Goal: Task Accomplishment & Management: Manage account settings

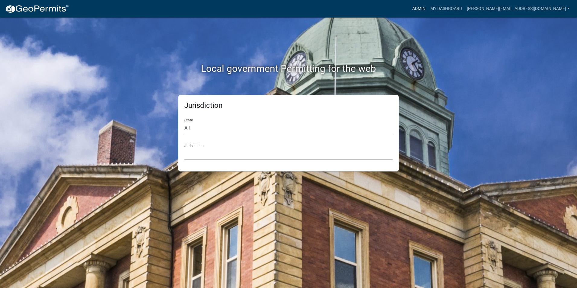
click at [428, 10] on link "Admin" at bounding box center [419, 8] width 18 height 11
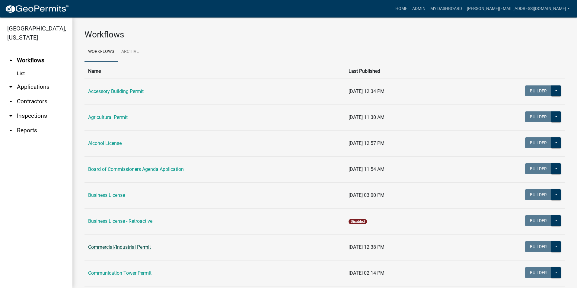
click at [118, 247] on link "Commercial/Industrial Permit" at bounding box center [119, 247] width 63 height 6
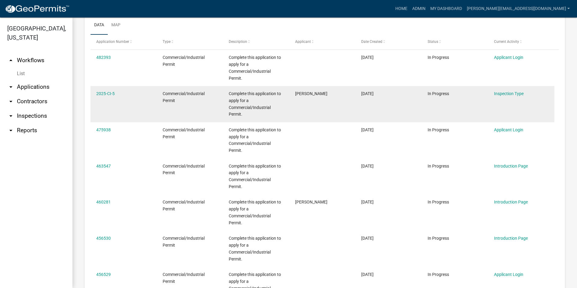
scroll to position [272, 0]
click at [109, 93] on link "2025-CI-5" at bounding box center [105, 92] width 18 height 5
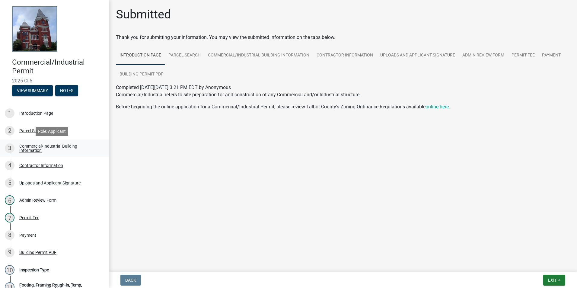
click at [44, 148] on div "Commercial/Industrial Building Information" at bounding box center [59, 148] width 80 height 8
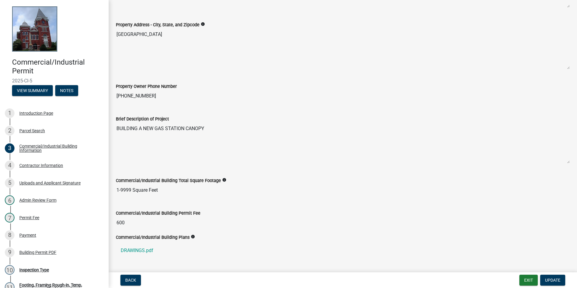
scroll to position [181, 0]
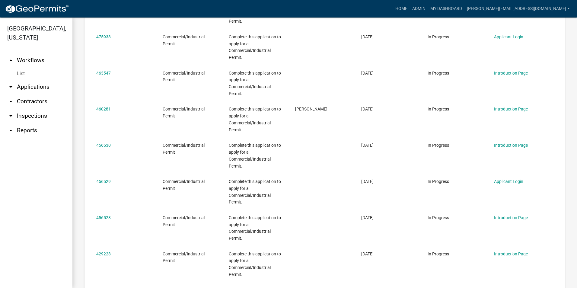
scroll to position [364, 0]
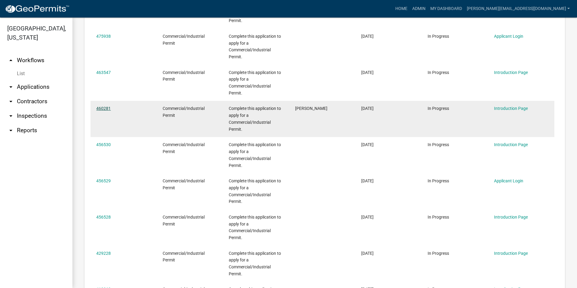
click at [102, 107] on link "460281" at bounding box center [103, 108] width 14 height 5
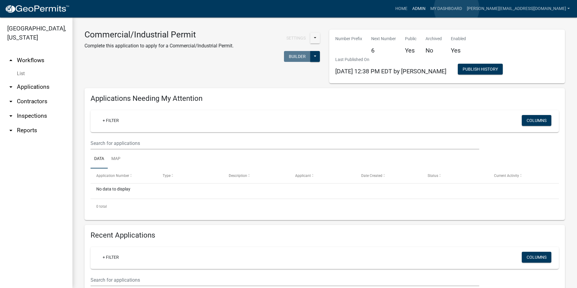
click at [428, 8] on link "Admin" at bounding box center [419, 8] width 18 height 11
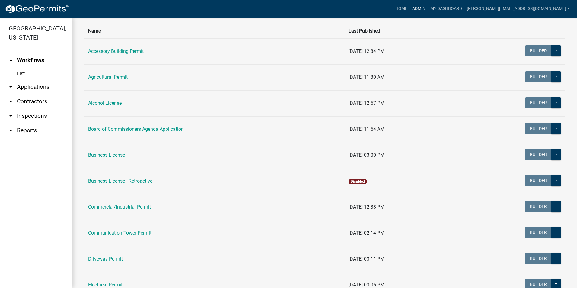
scroll to position [60, 0]
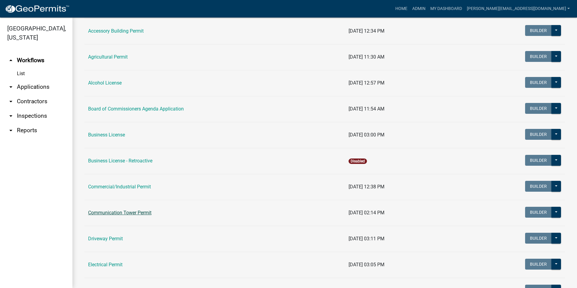
click at [139, 212] on link "Communication Tower Permit" at bounding box center [119, 213] width 63 height 6
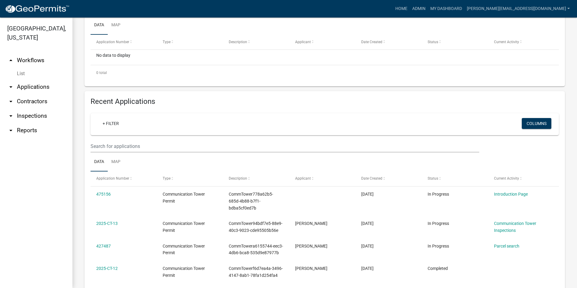
scroll to position [151, 0]
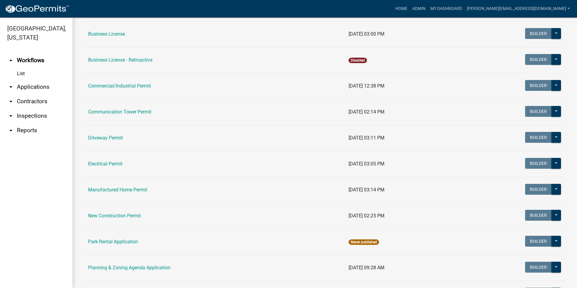
scroll to position [181, 0]
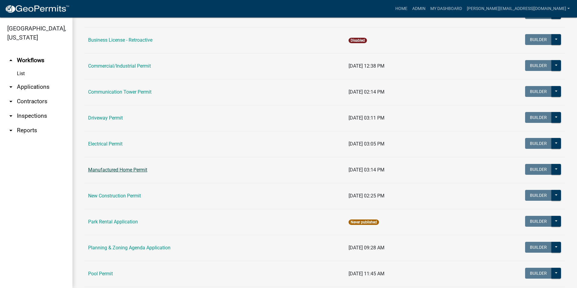
click at [141, 170] on link "Manufactured Home Permit" at bounding box center [117, 170] width 59 height 6
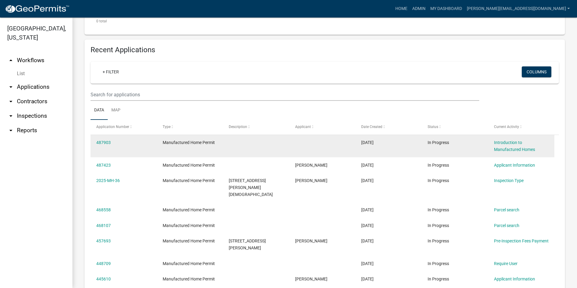
scroll to position [211, 0]
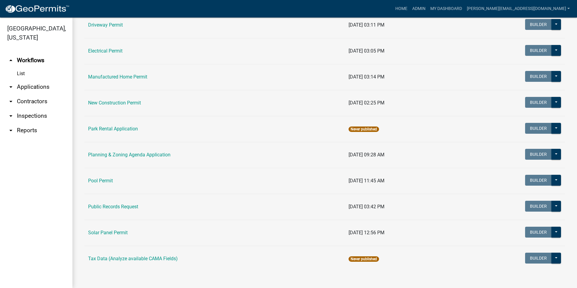
scroll to position [275, 0]
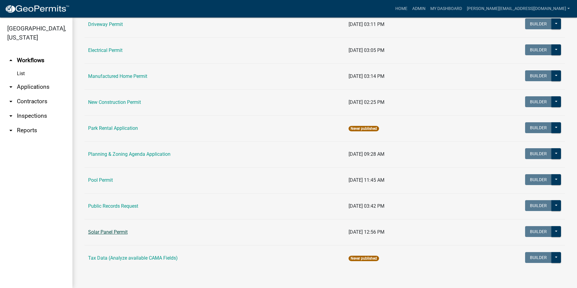
click at [112, 230] on link "Solar Panel Permit" at bounding box center [108, 232] width 40 height 6
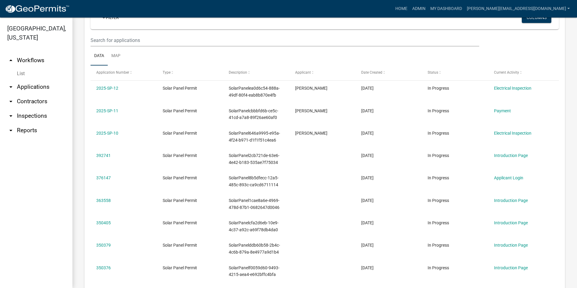
scroll to position [241, 0]
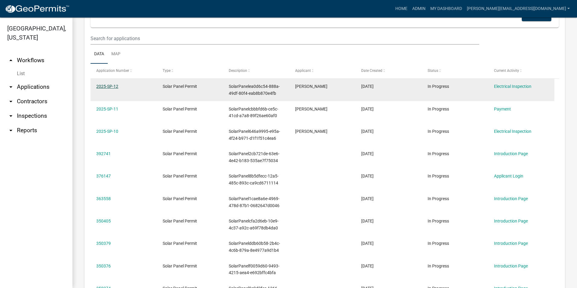
click at [114, 86] on link "2025-SP-12" at bounding box center [107, 86] width 22 height 5
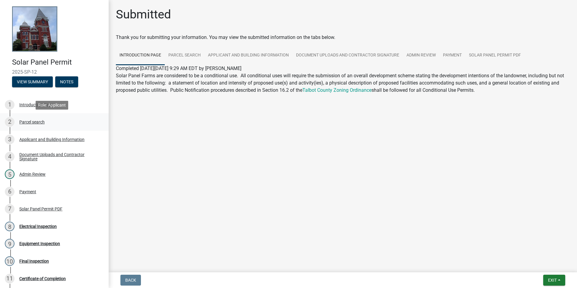
click at [35, 121] on div "Parcel search" at bounding box center [31, 122] width 25 height 4
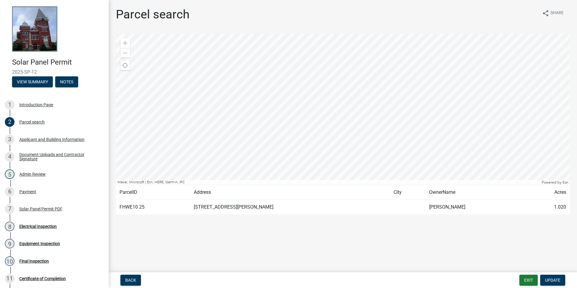
click at [234, 283] on div "Back Exit Update" at bounding box center [342, 280] width 459 height 11
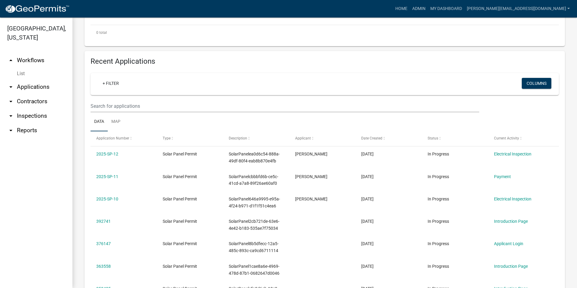
scroll to position [181, 0]
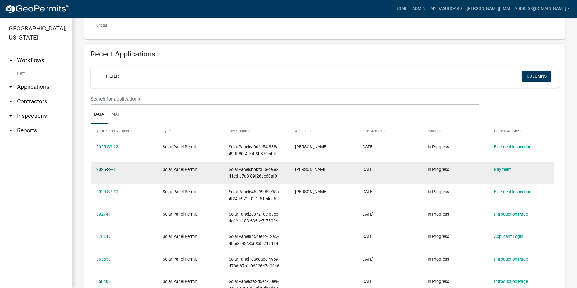
click at [108, 168] on link "2025-SP-11" at bounding box center [107, 169] width 22 height 5
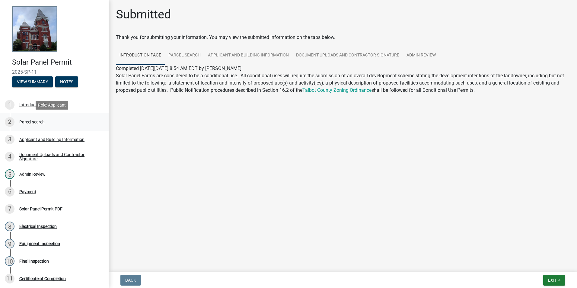
click at [42, 123] on div "Parcel search" at bounding box center [31, 122] width 25 height 4
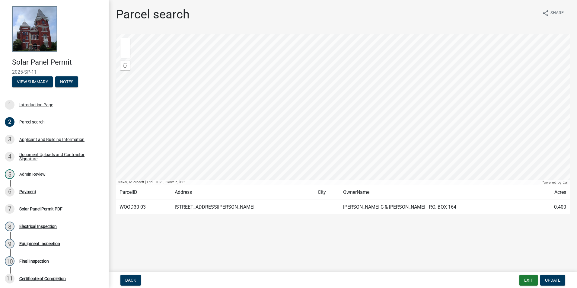
click at [178, 282] on div "Back Exit Update" at bounding box center [342, 280] width 459 height 11
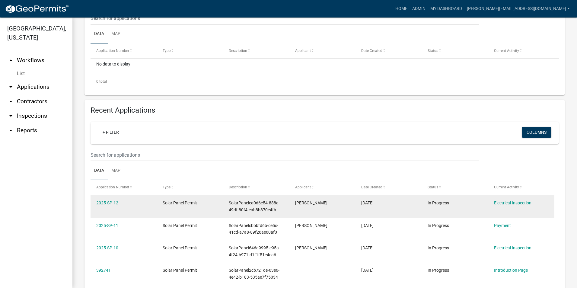
scroll to position [151, 0]
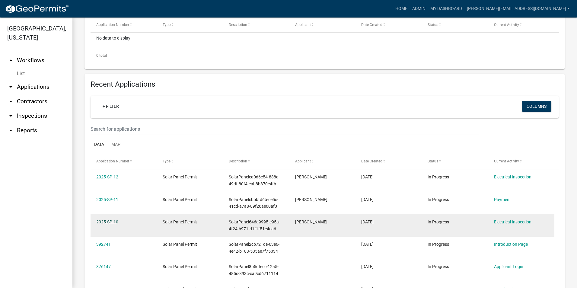
click at [105, 222] on link "2025-SP-10" at bounding box center [107, 221] width 22 height 5
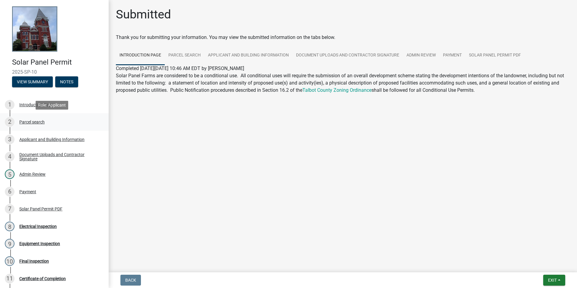
click at [33, 122] on div "Parcel search" at bounding box center [31, 122] width 25 height 4
